Goal: Task Accomplishment & Management: Manage account settings

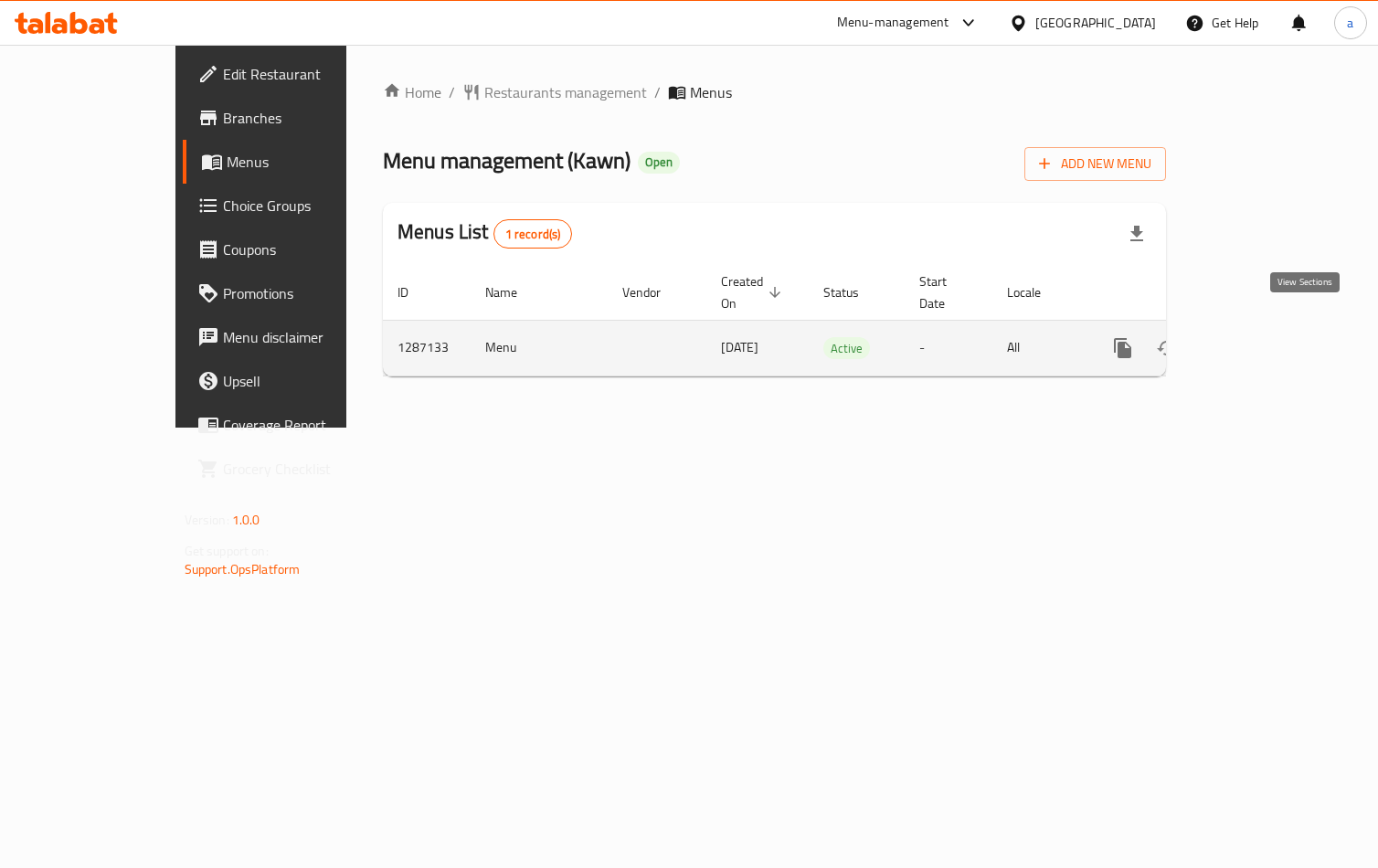
click at [1277, 340] on link "enhanced table" at bounding box center [1255, 348] width 44 height 44
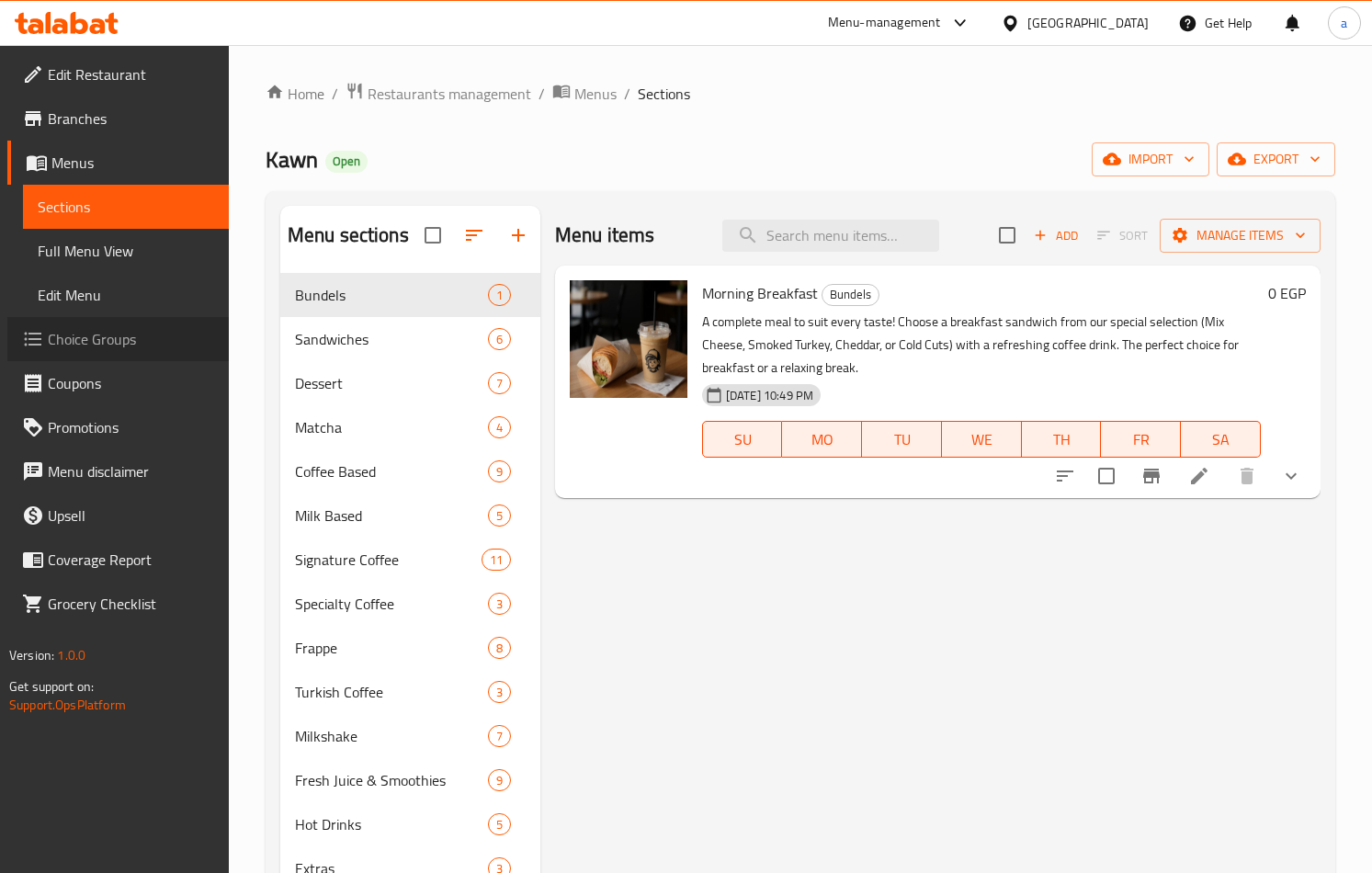
click at [39, 336] on icon at bounding box center [33, 340] width 22 height 22
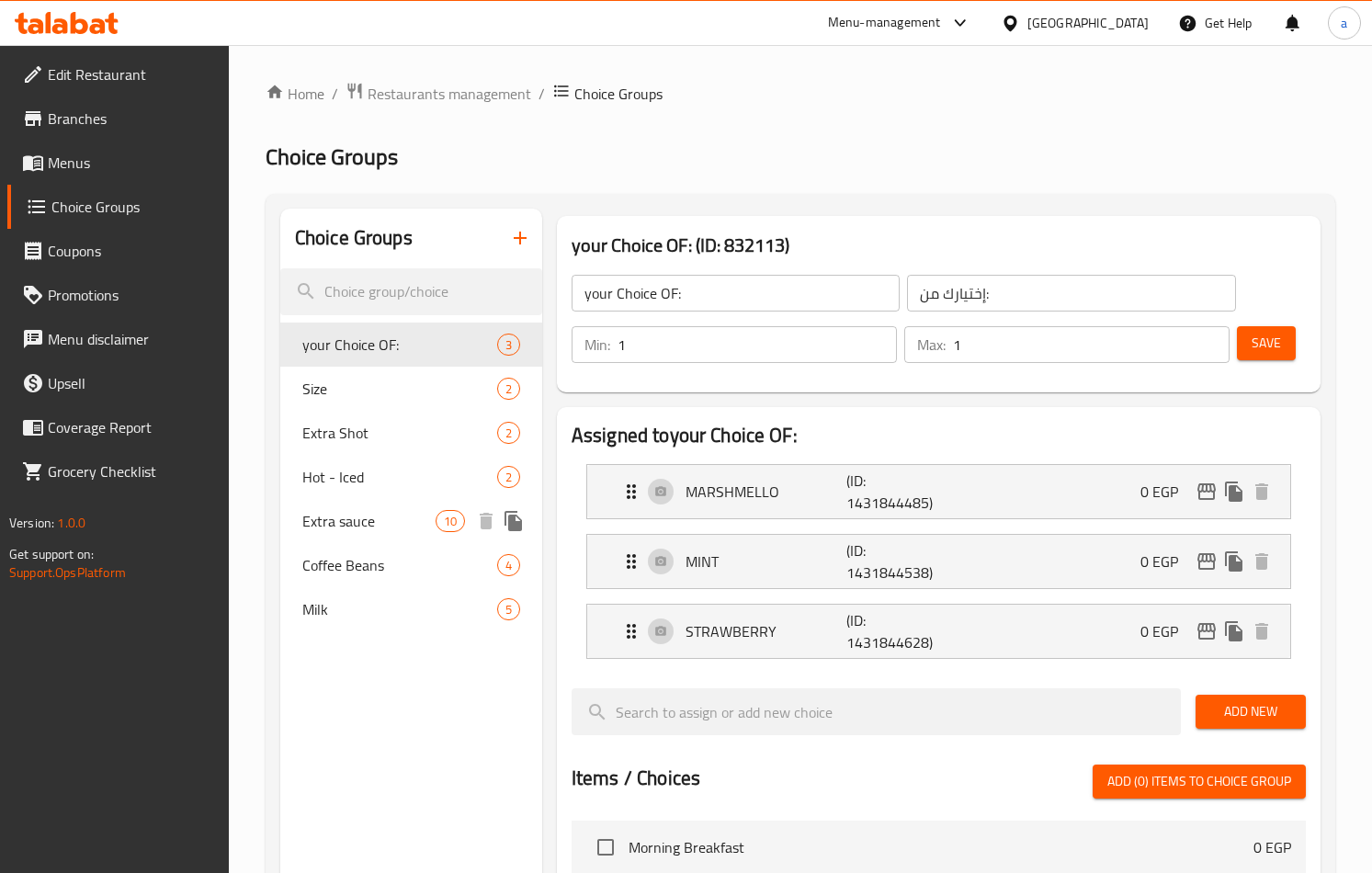
click at [344, 520] on span "Extra sauce" at bounding box center [369, 521] width 134 height 22
type input "Extra sauce"
type input "اضافة نكهة"
type input "0"
type input "8"
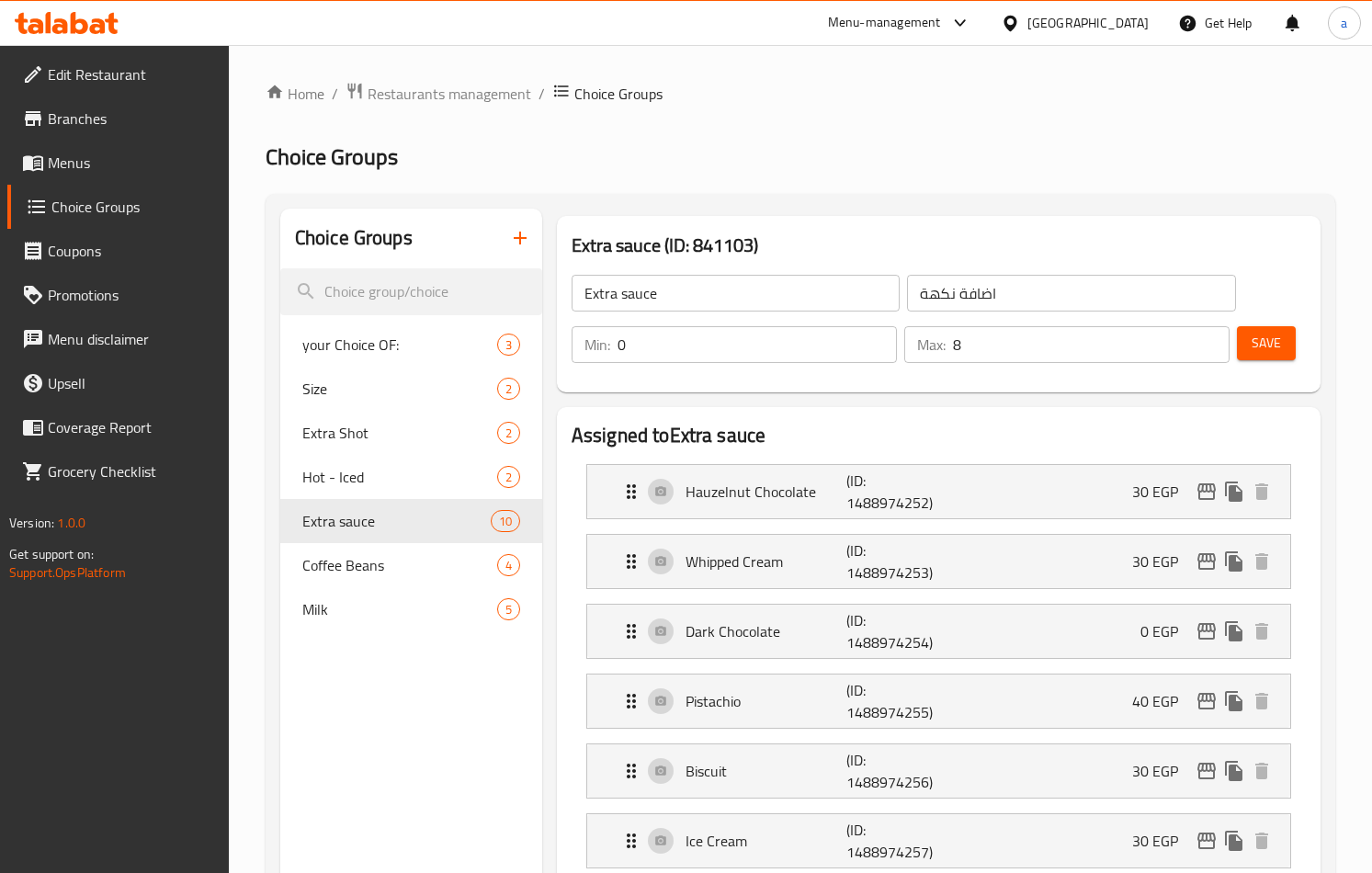
click at [885, 430] on h2 "Assigned to Extra sauce" at bounding box center [939, 436] width 735 height 28
click at [435, 96] on span "Restaurants management" at bounding box center [448, 94] width 163 height 22
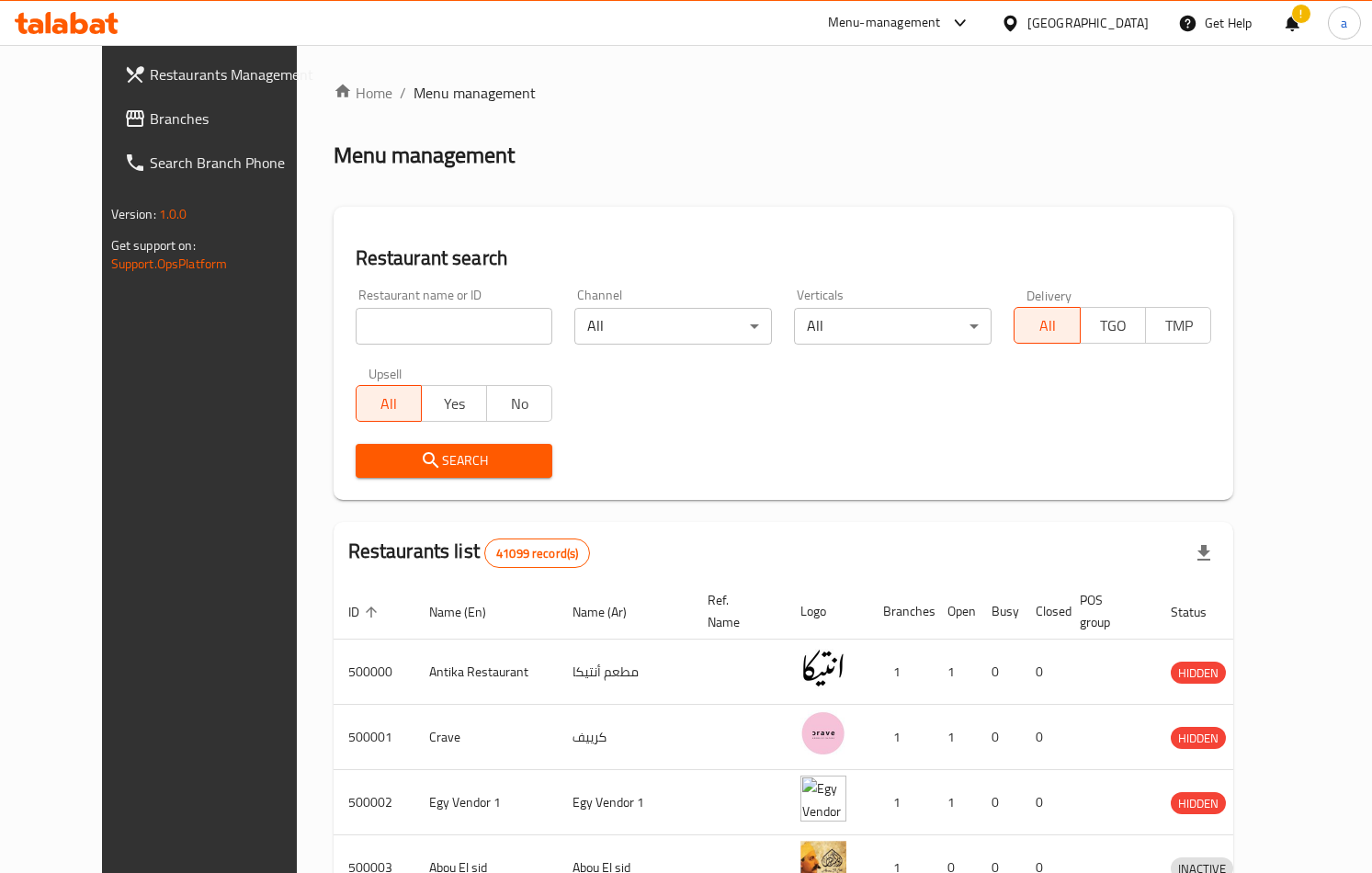
click at [149, 121] on span "Branches" at bounding box center [233, 119] width 166 height 22
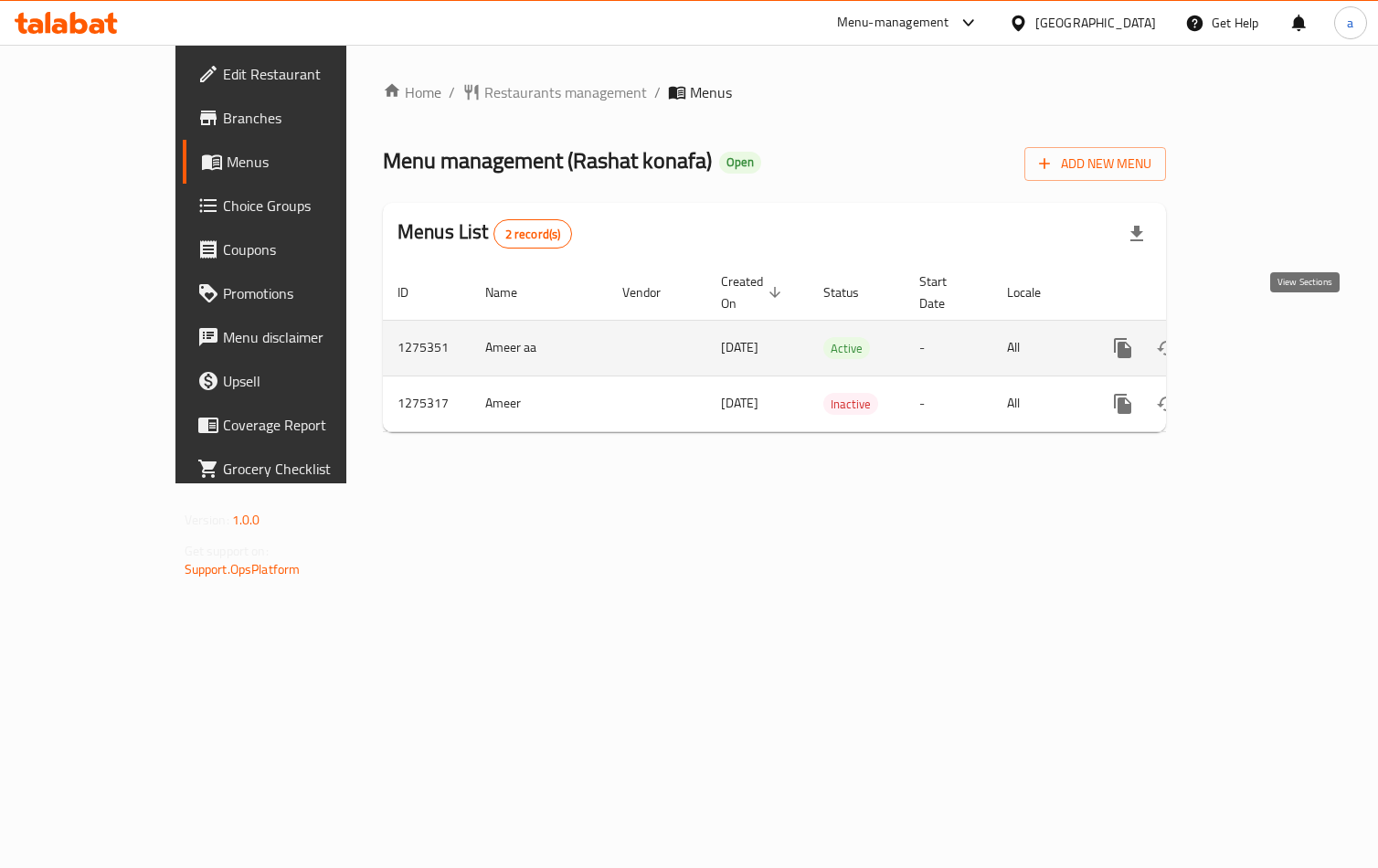
click at [1277, 339] on link "enhanced table" at bounding box center [1255, 348] width 44 height 44
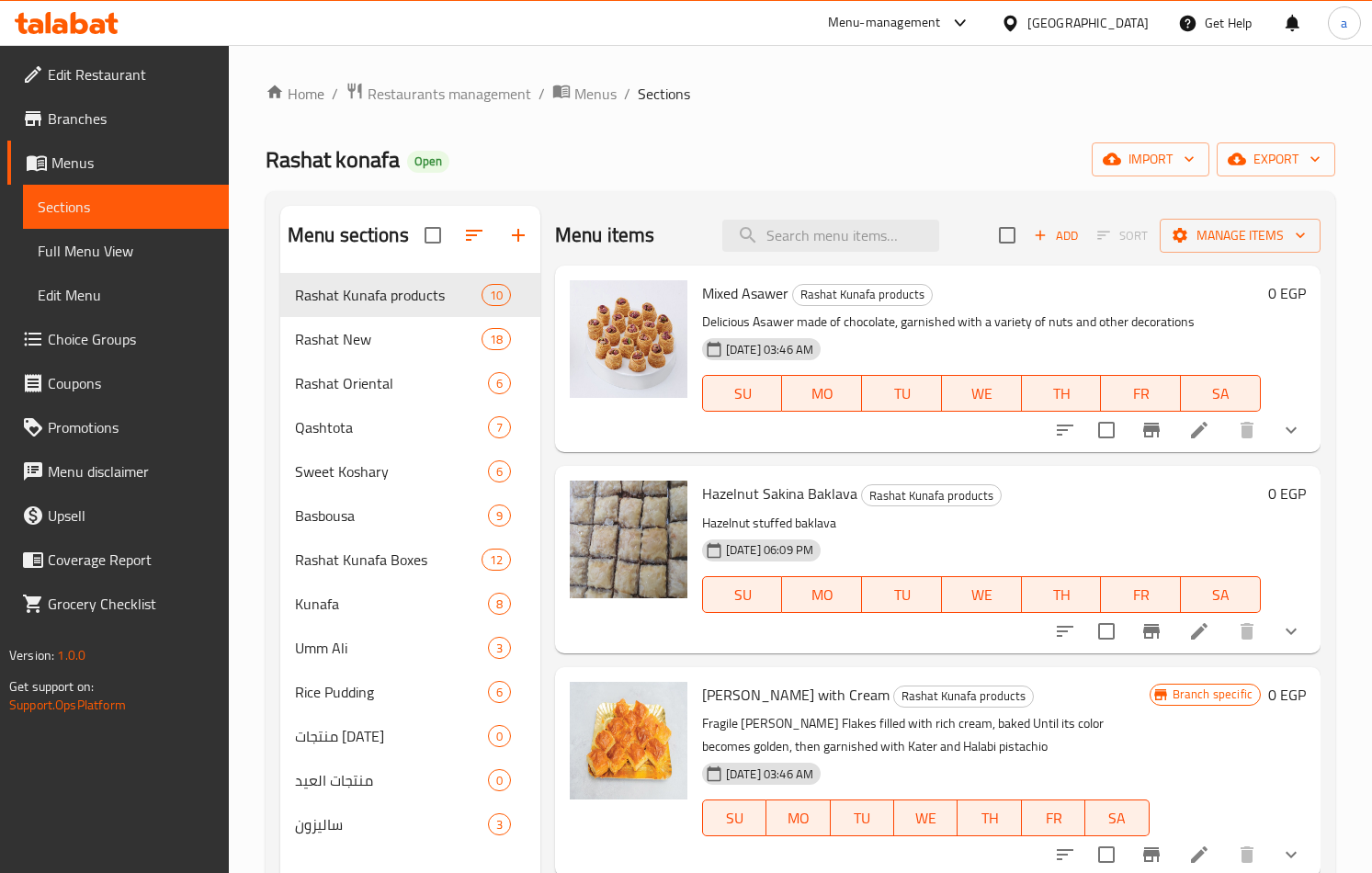
click at [97, 329] on span "Choice Groups" at bounding box center [131, 340] width 166 height 22
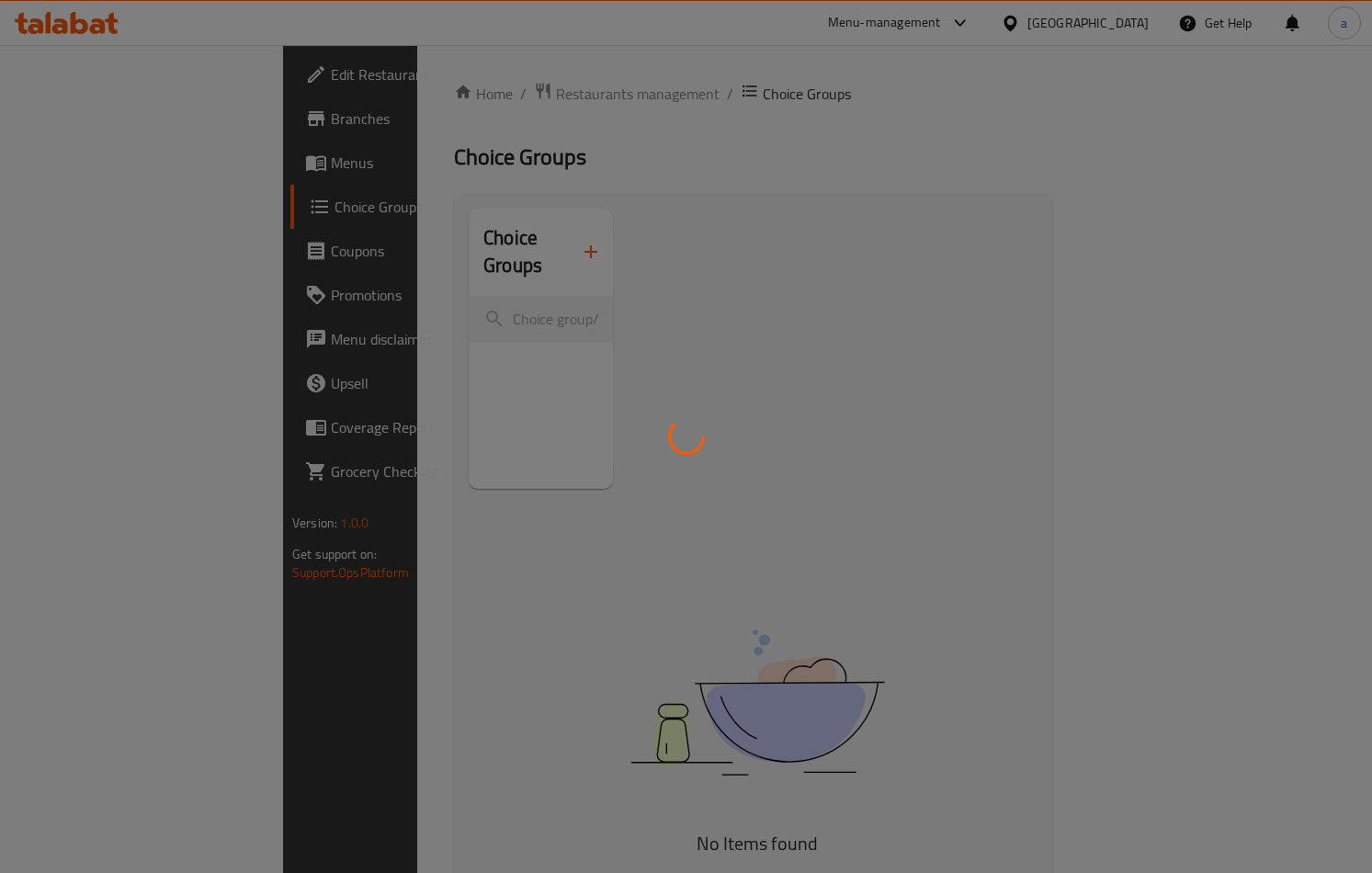
click at [98, 167] on div at bounding box center [686, 436] width 1372 height 873
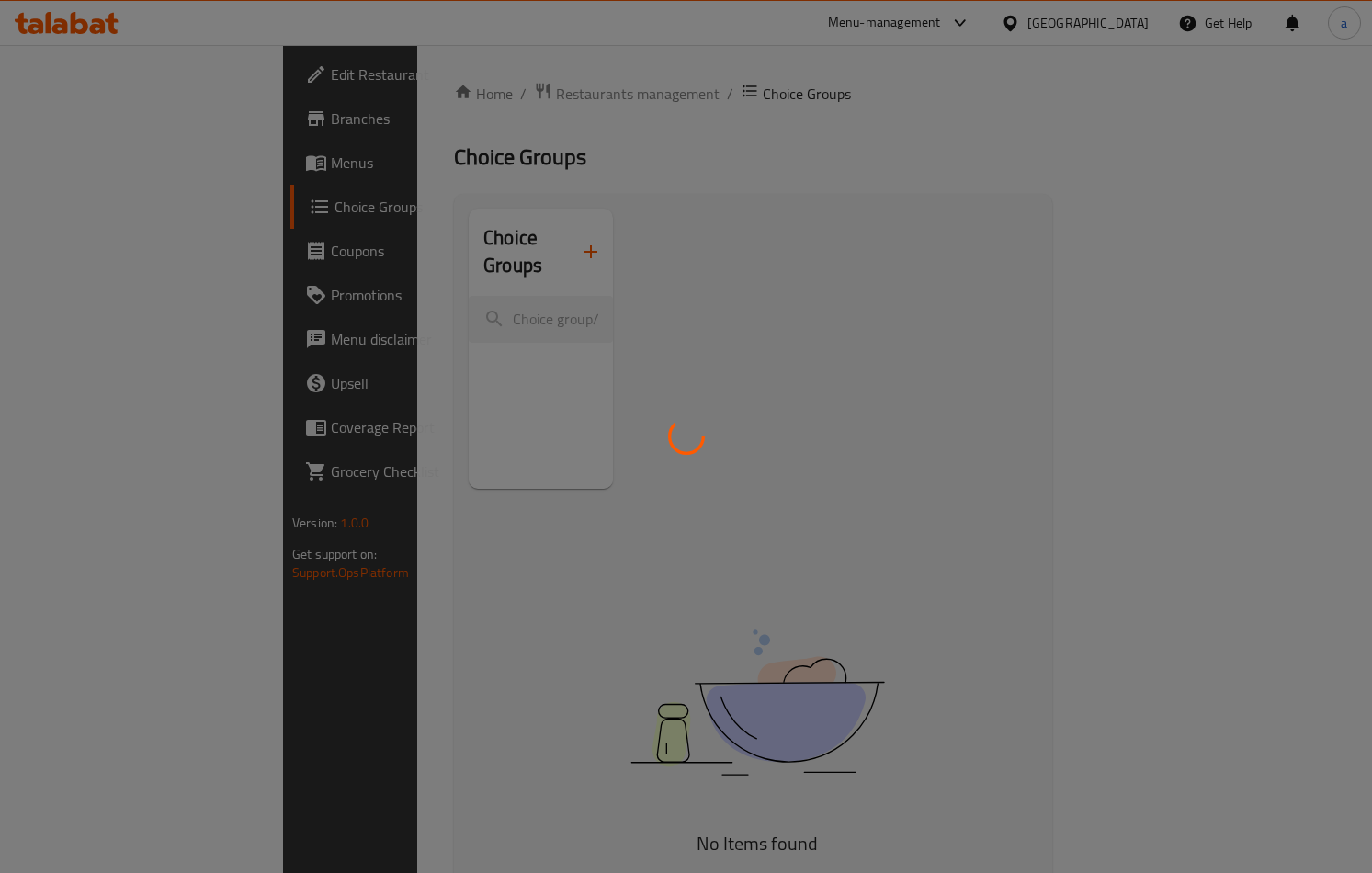
click at [98, 167] on div at bounding box center [686, 436] width 1372 height 873
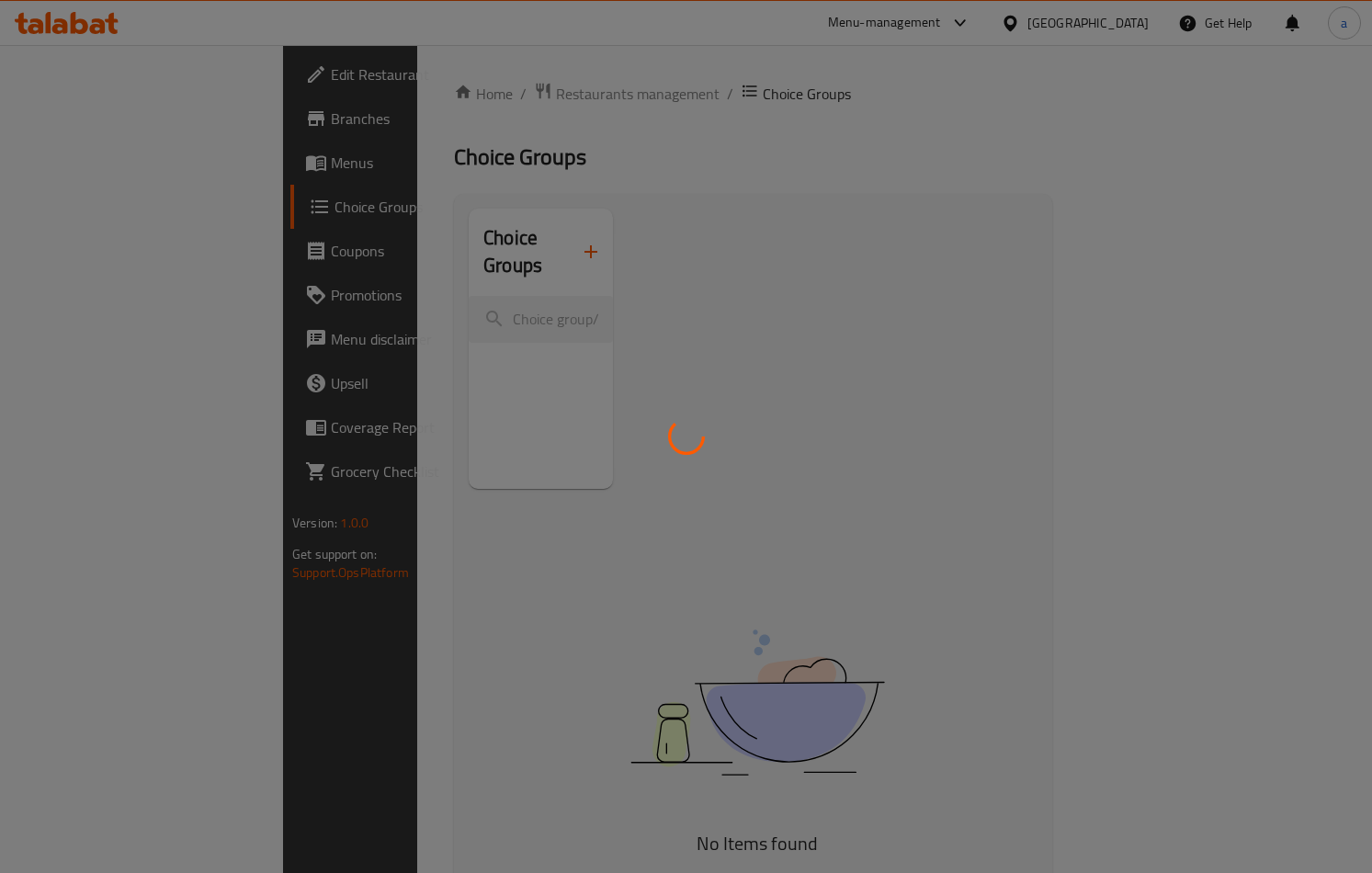
click at [98, 167] on div at bounding box center [686, 436] width 1372 height 873
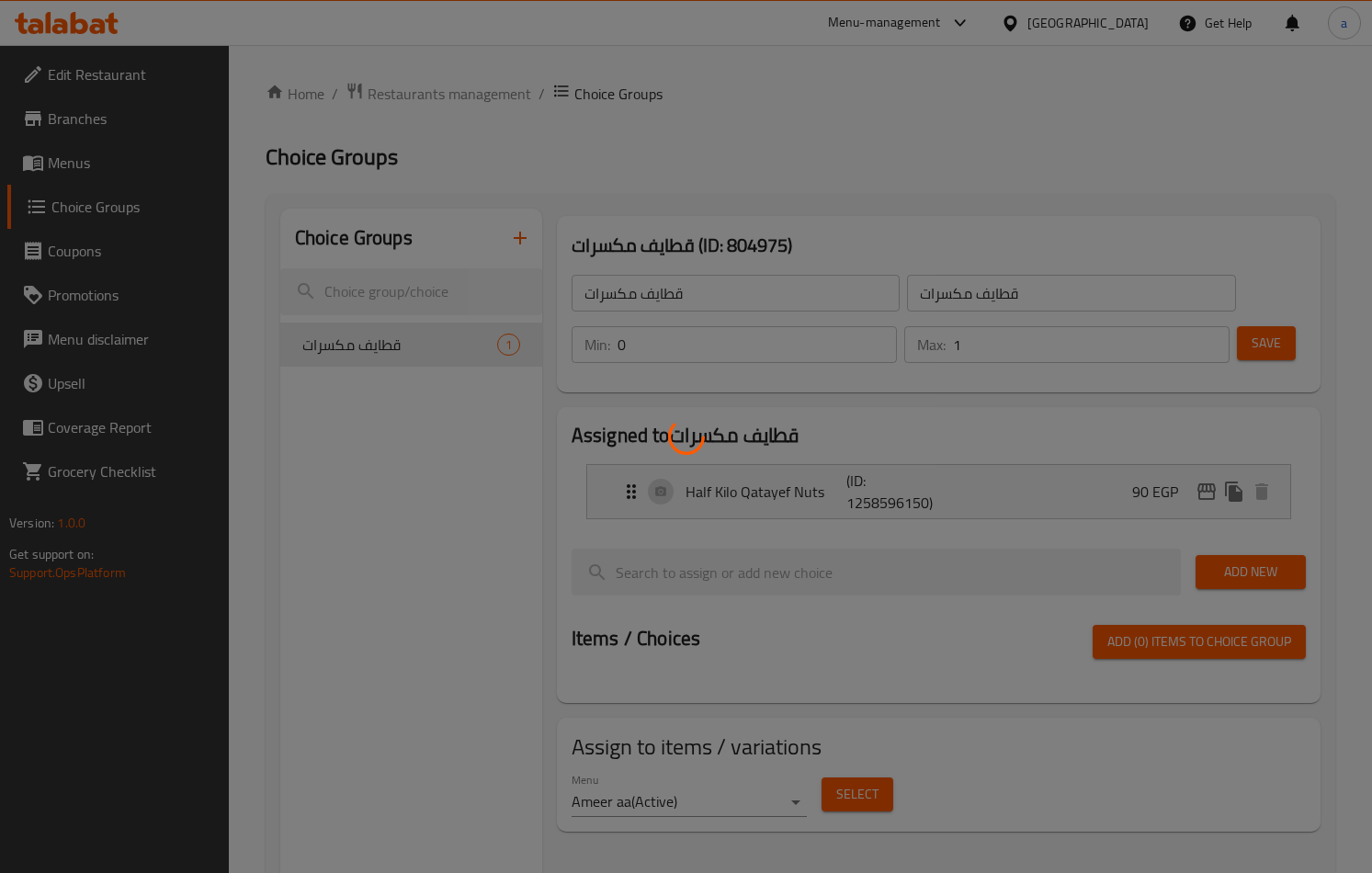
drag, startPoint x: 417, startPoint y: 393, endPoint x: 347, endPoint y: 317, distance: 103.3
click at [393, 383] on div at bounding box center [686, 436] width 1372 height 873
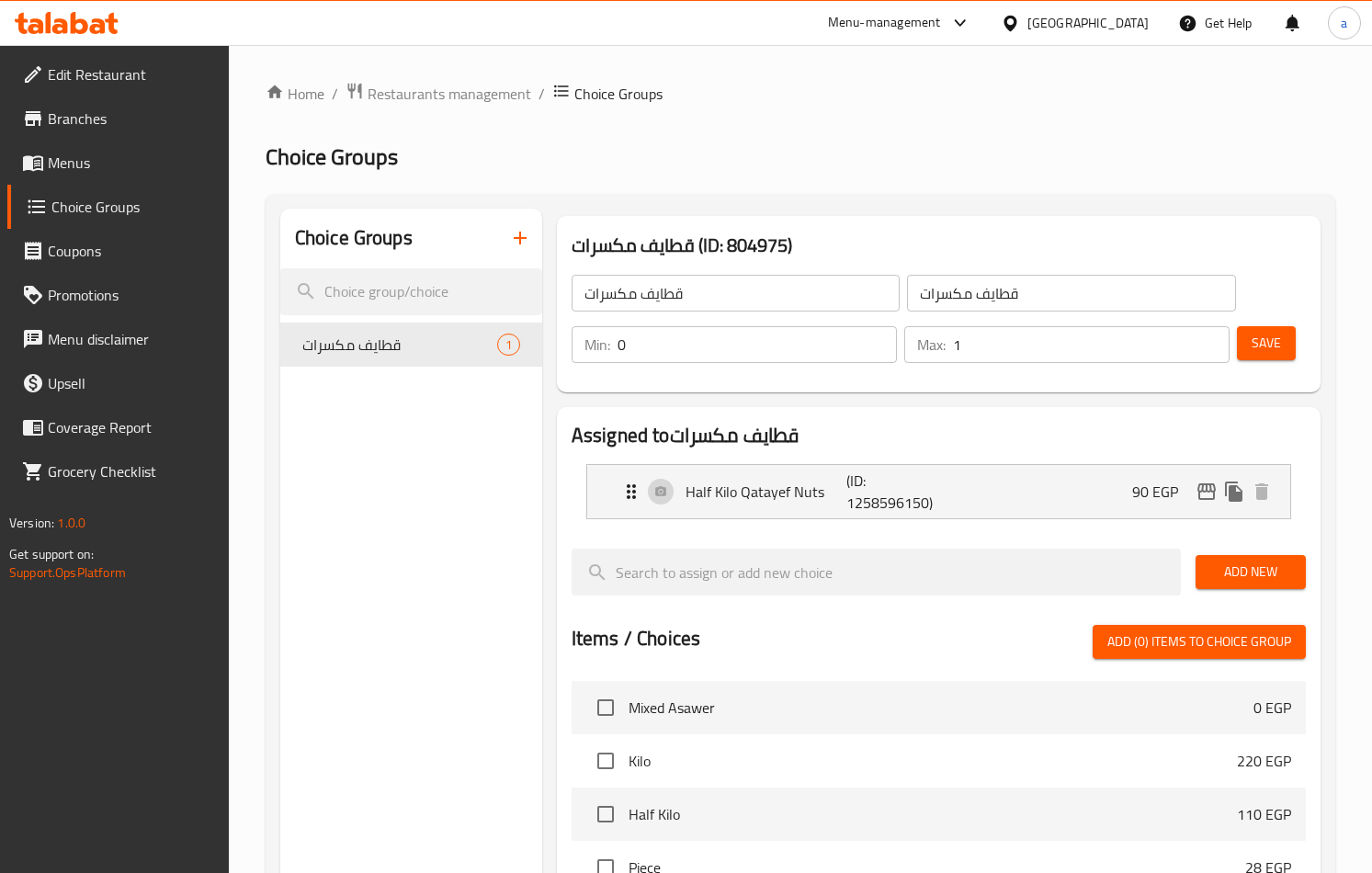
click at [71, 165] on span "Menus" at bounding box center [131, 162] width 166 height 22
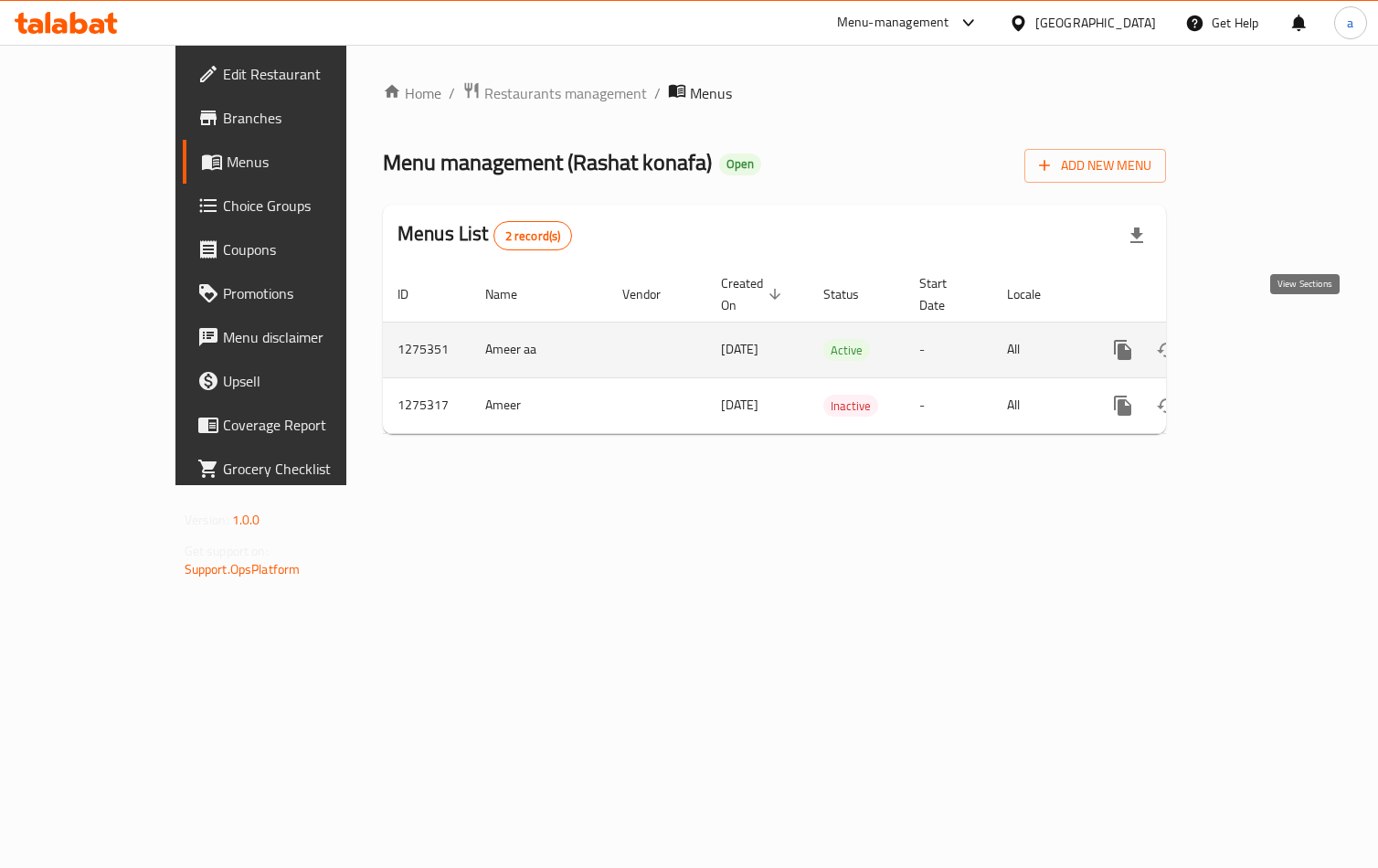
click at [1266, 340] on icon "enhanced table" at bounding box center [1255, 350] width 22 height 22
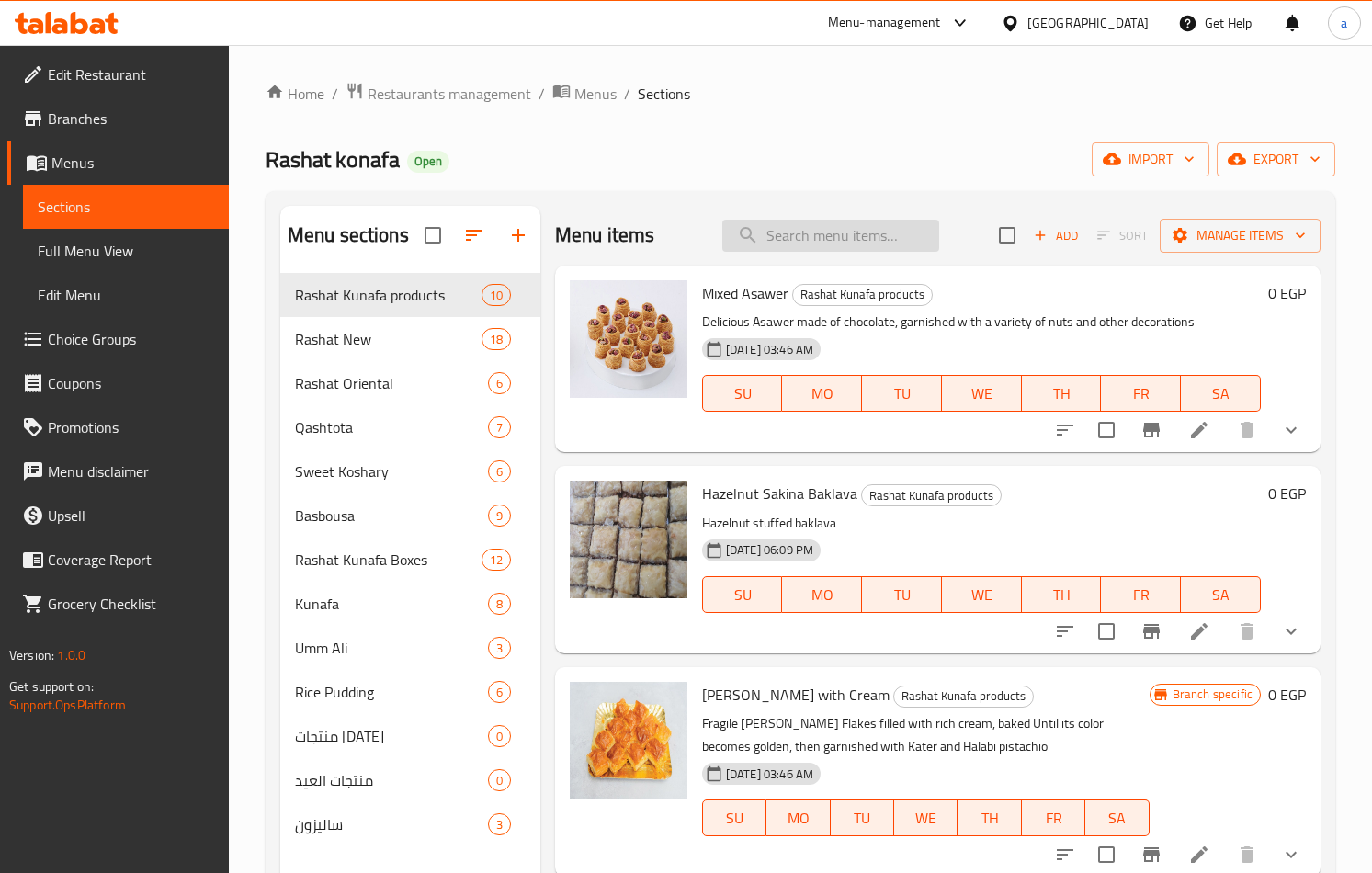
click at [795, 226] on input "search" at bounding box center [831, 236] width 217 height 33
click at [818, 241] on input "search" at bounding box center [831, 236] width 217 height 33
click at [818, 233] on input "search" at bounding box center [831, 236] width 217 height 33
paste input "Zainab Fingers"
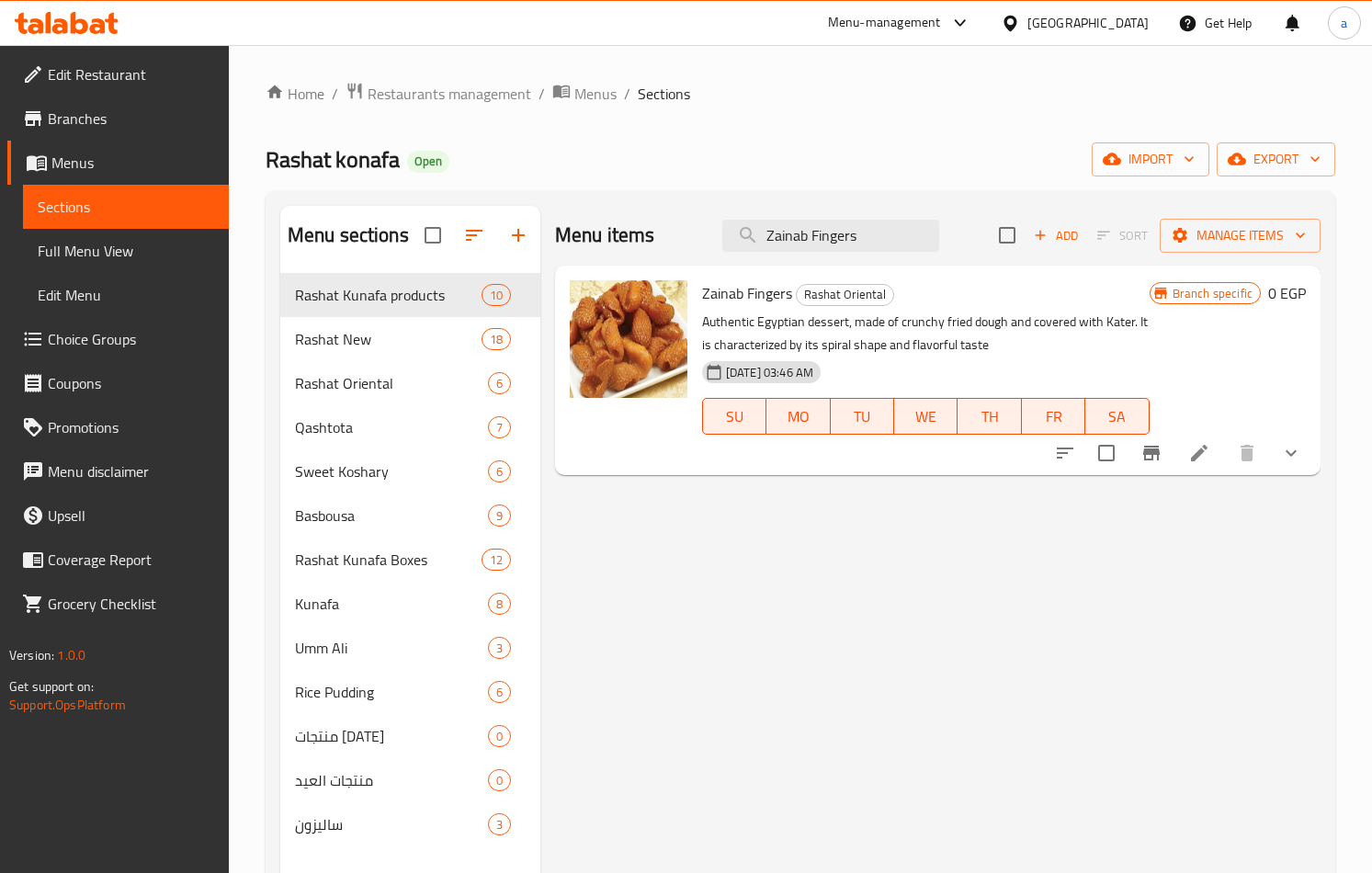
type input "Zainab Fingers"
click at [878, 336] on p "Authentic Egyptian dessert, made of crunchy fried dough and covered with Kater.…" at bounding box center [926, 334] width 447 height 46
click at [1192, 447] on icon at bounding box center [1200, 453] width 22 height 22
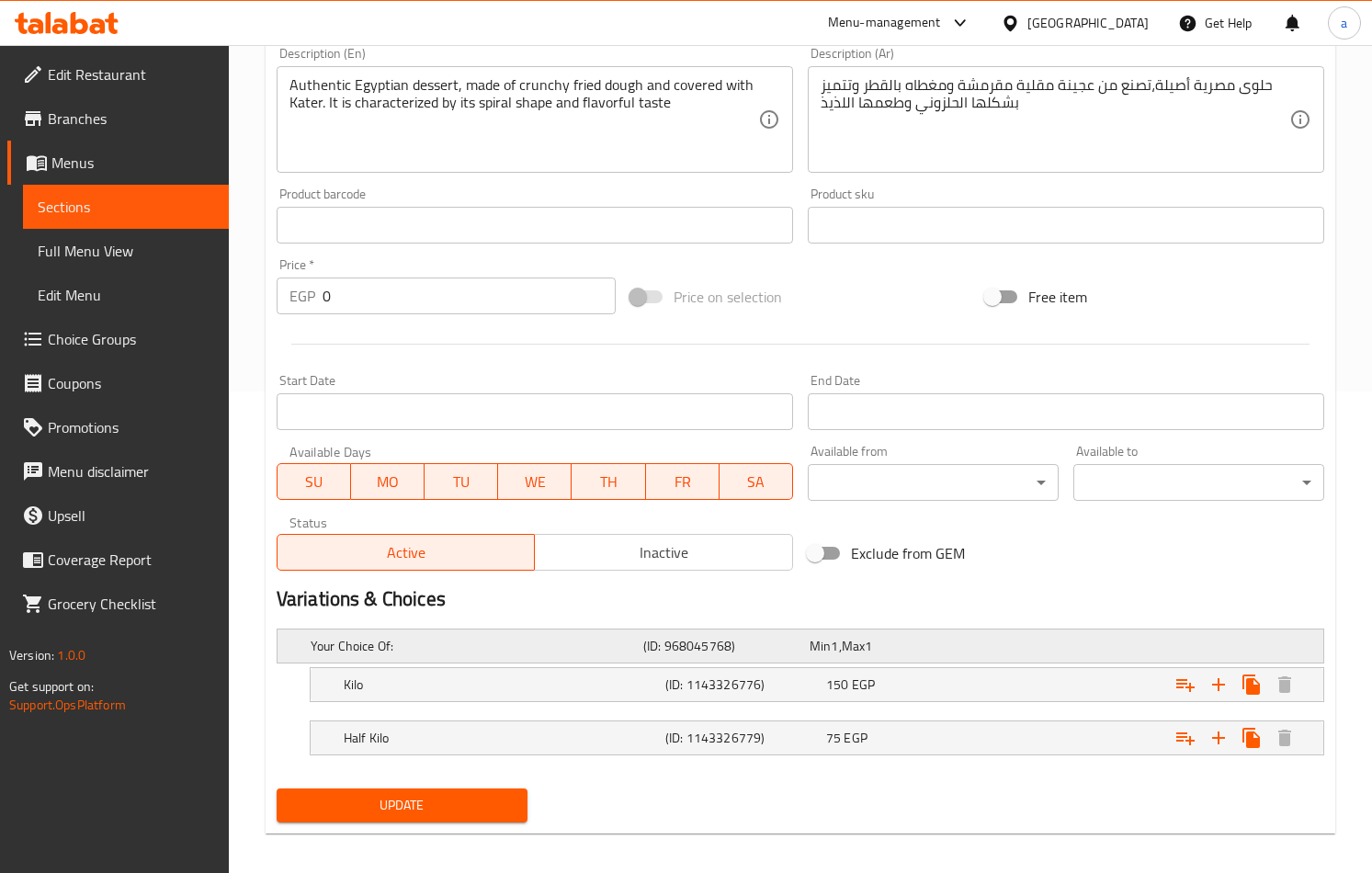
scroll to position [494, 0]
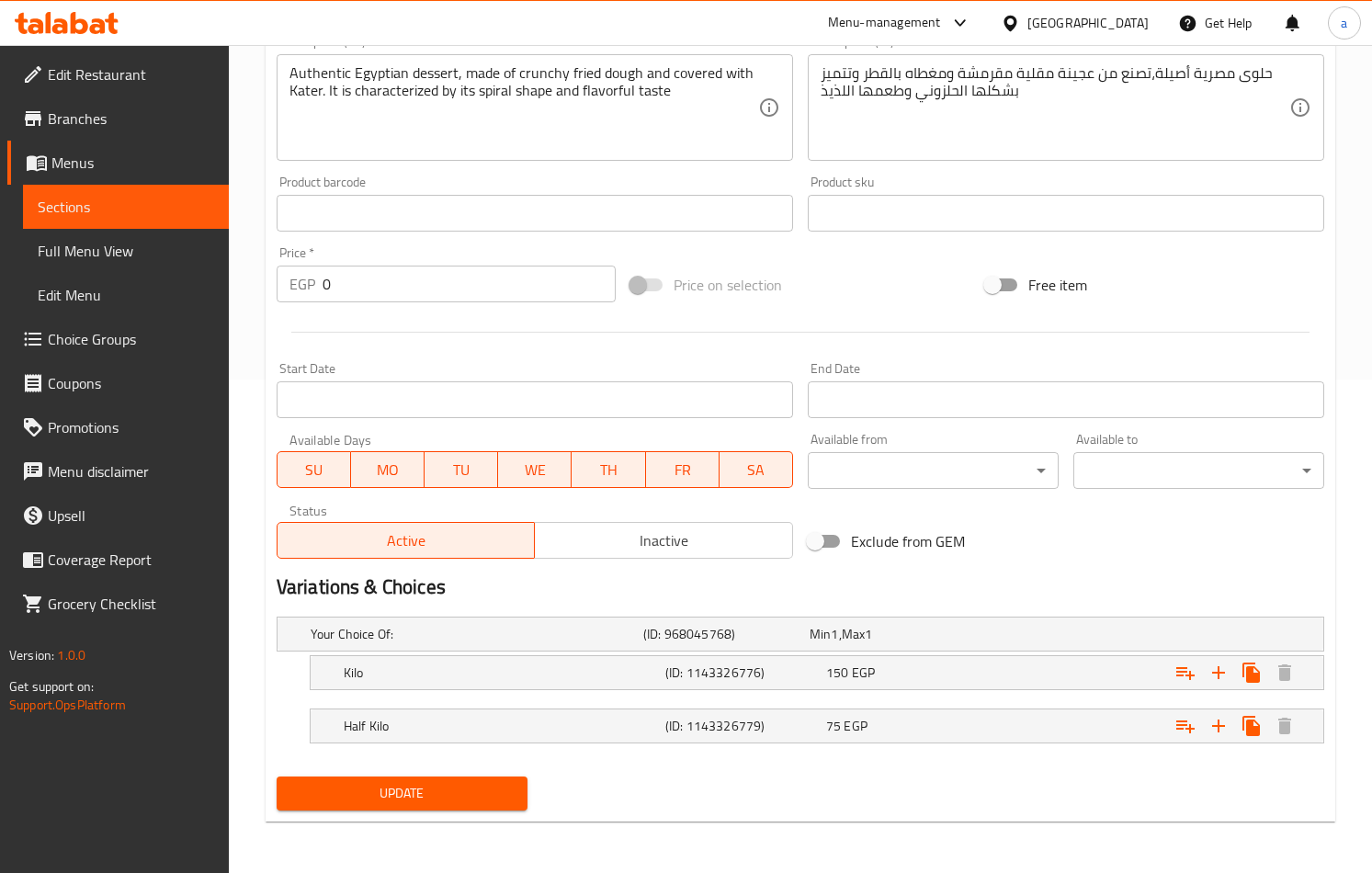
click at [524, 354] on div at bounding box center [801, 333] width 1063 height 46
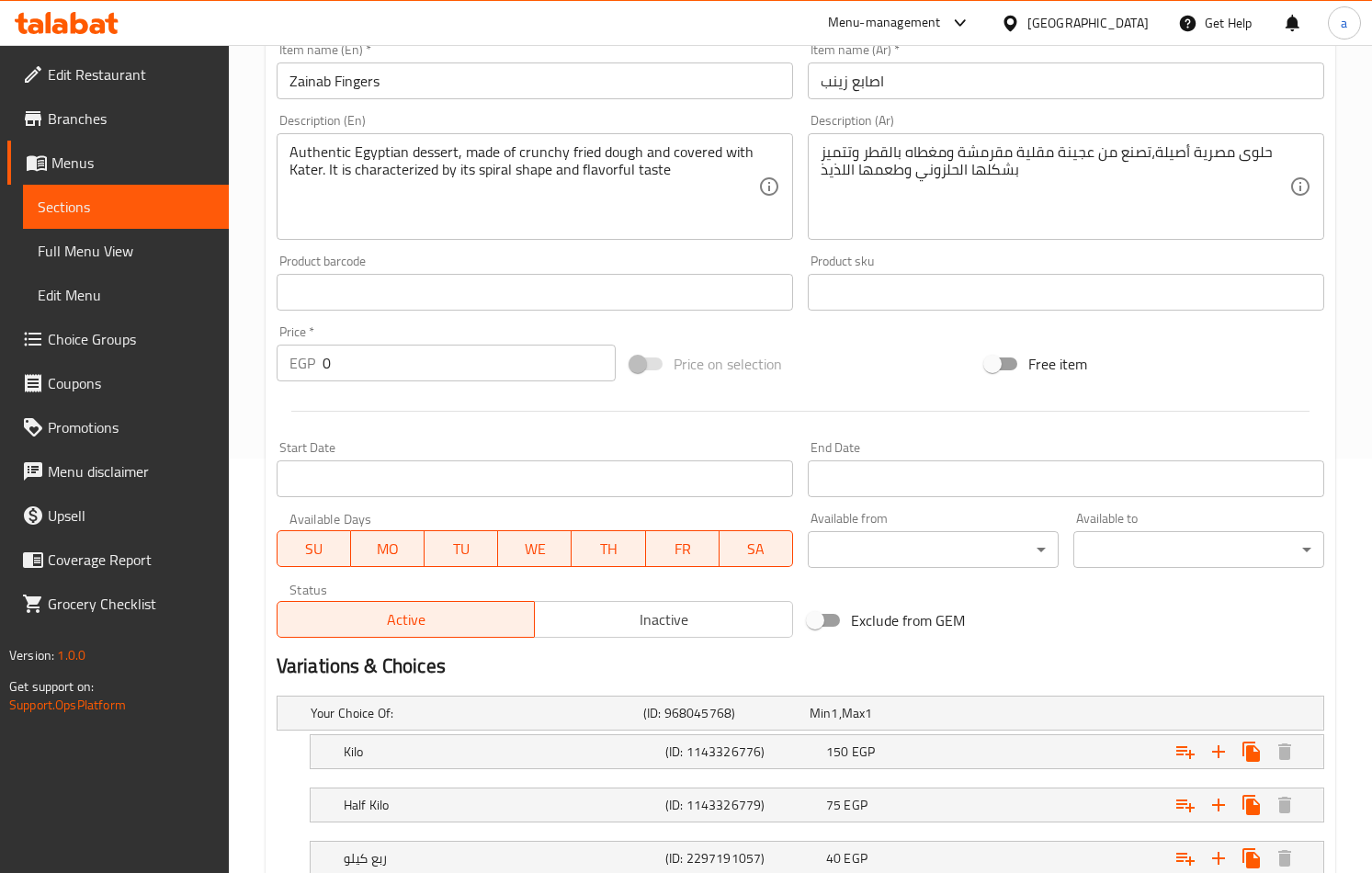
scroll to position [600, 0]
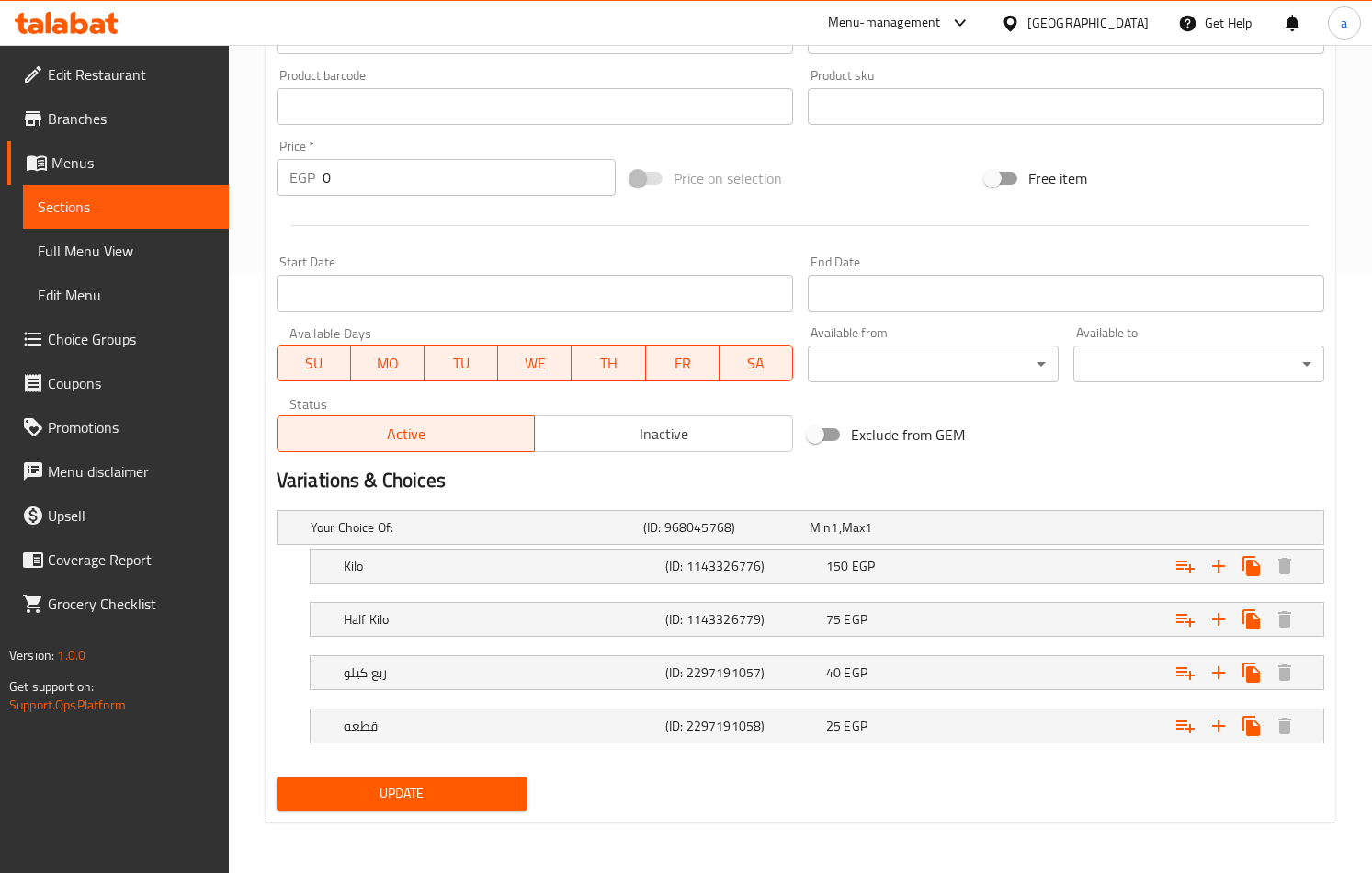
click at [957, 466] on div "Variations & Choices" at bounding box center [801, 480] width 1063 height 43
